Goal: Check status: Check status

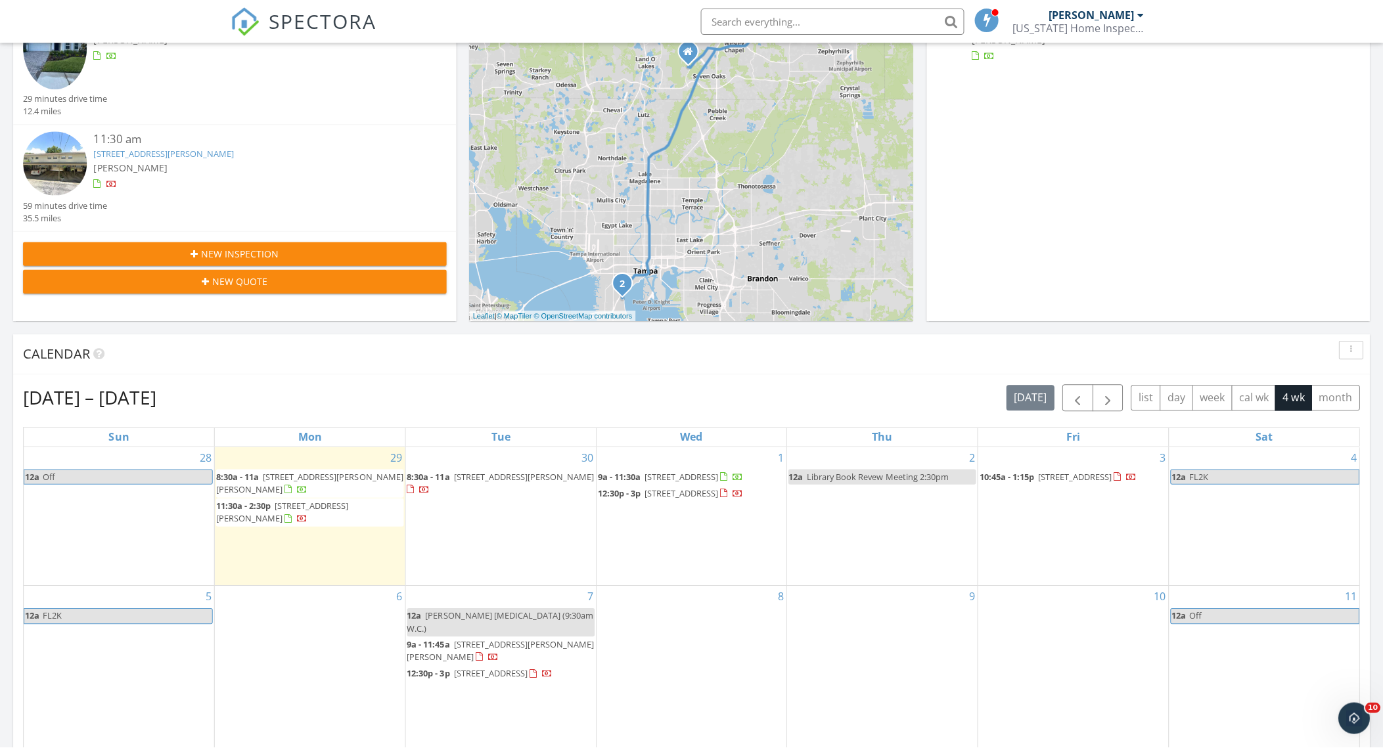
scroll to position [246, 0]
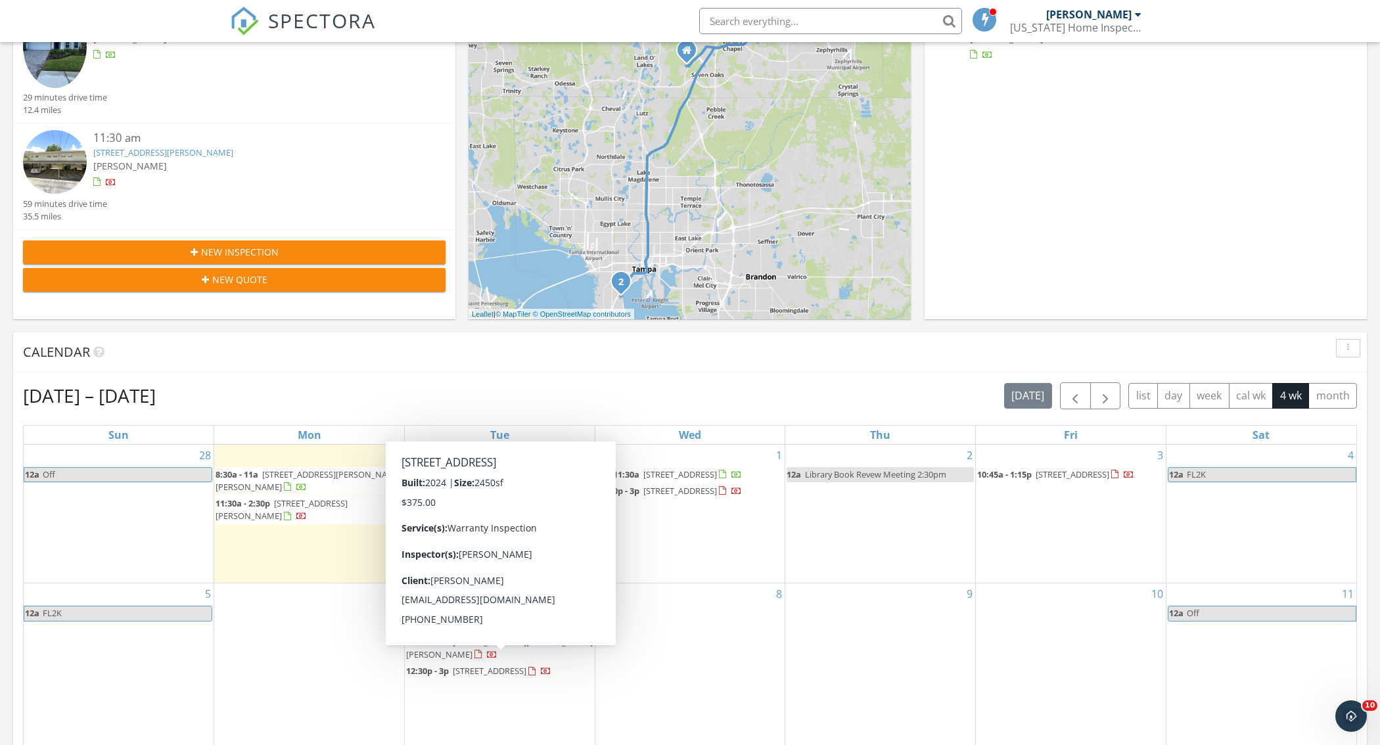
click at [1190, 24] on nav "SPECTORA Dallas Stevens Florida Home Inspector Services, LLC Role: Inspector Ch…" at bounding box center [690, 21] width 1380 height 42
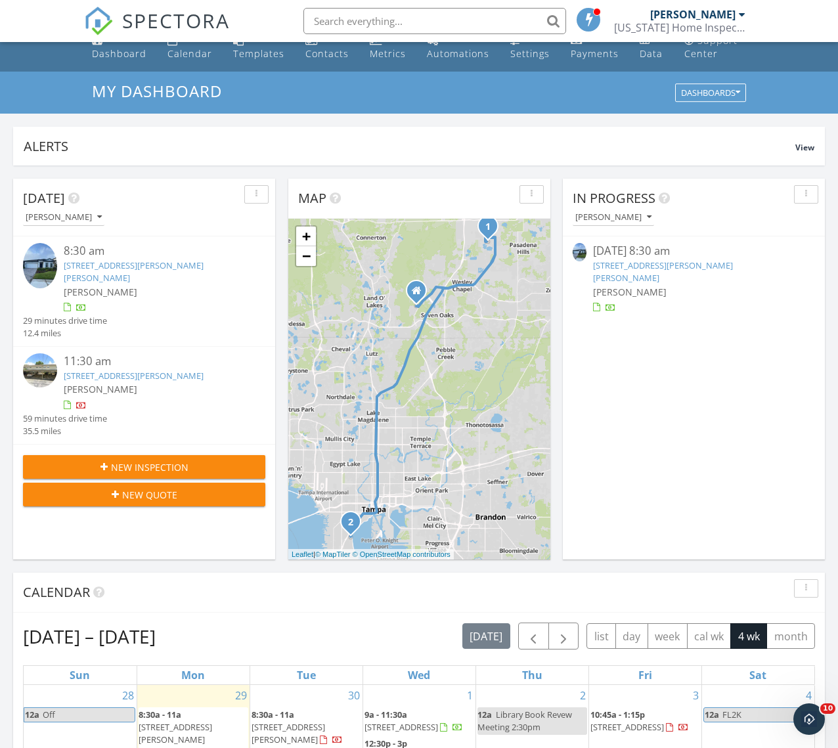
scroll to position [0, 0]
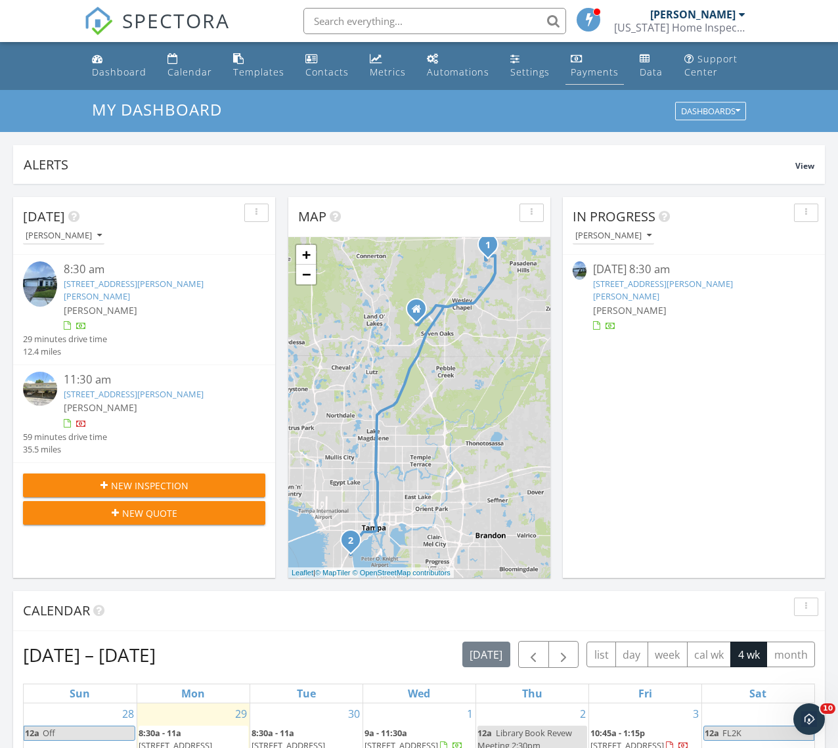
click at [592, 60] on link "Payments" at bounding box center [595, 65] width 58 height 37
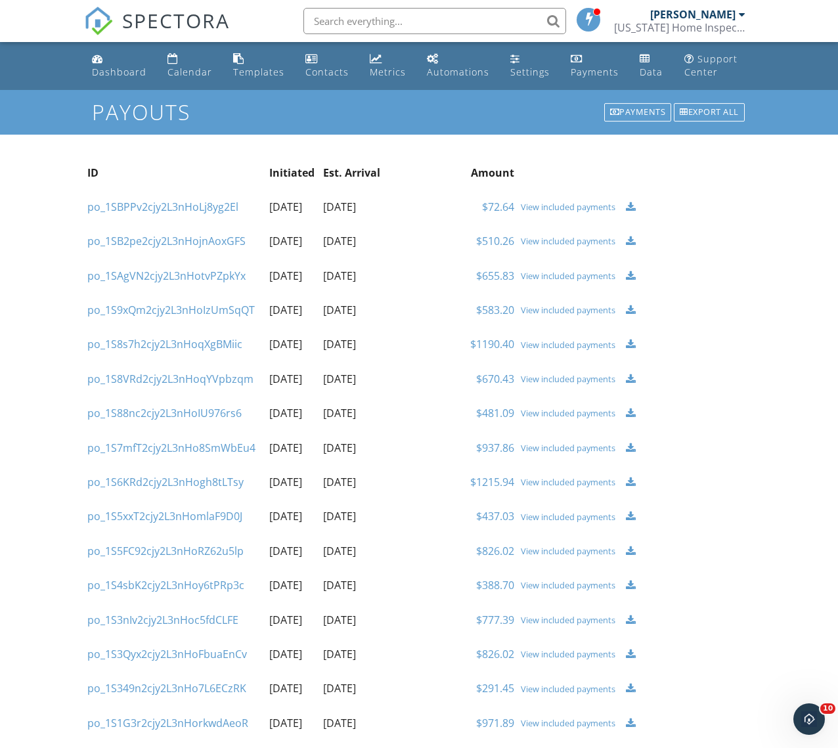
click at [508, 239] on link "$510.26" at bounding box center [495, 241] width 38 height 14
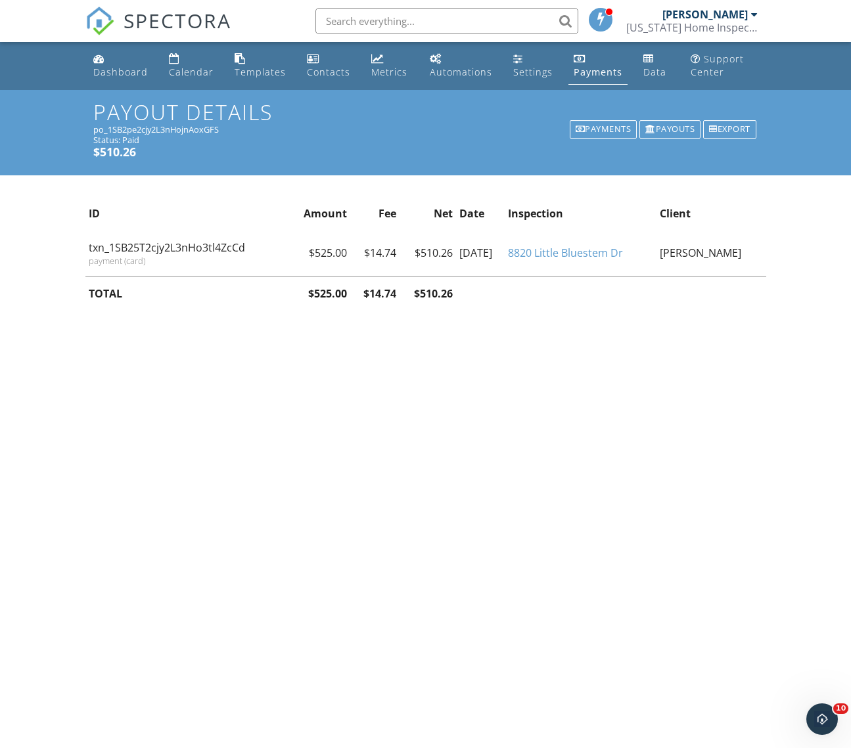
click at [731, 250] on td "Mary Gensicki" at bounding box center [711, 253] width 110 height 45
copy tbody "Mary Gensicki"
click at [124, 76] on div "Dashboard" at bounding box center [120, 72] width 55 height 12
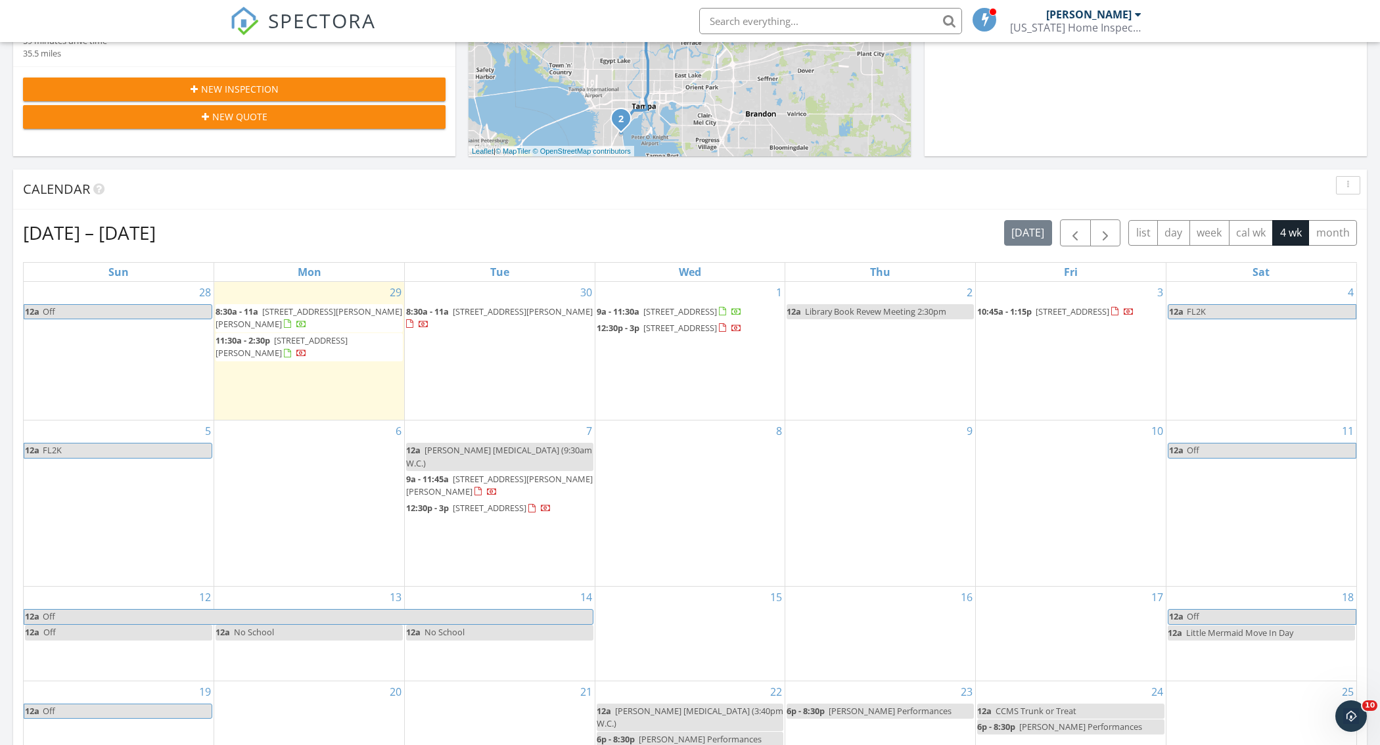
scroll to position [410, 0]
